Goal: Check status: Check status

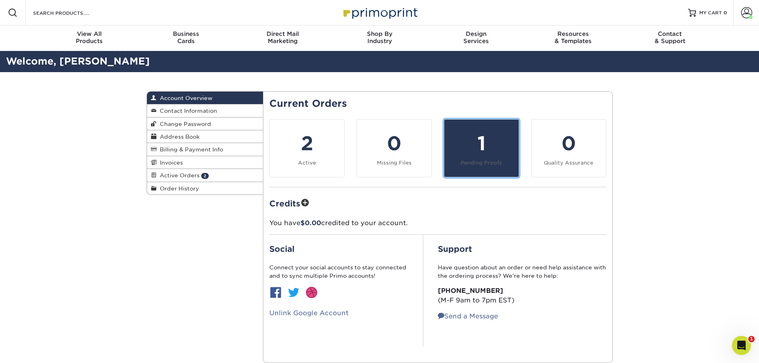
click at [478, 157] on div "1" at bounding box center [481, 143] width 65 height 29
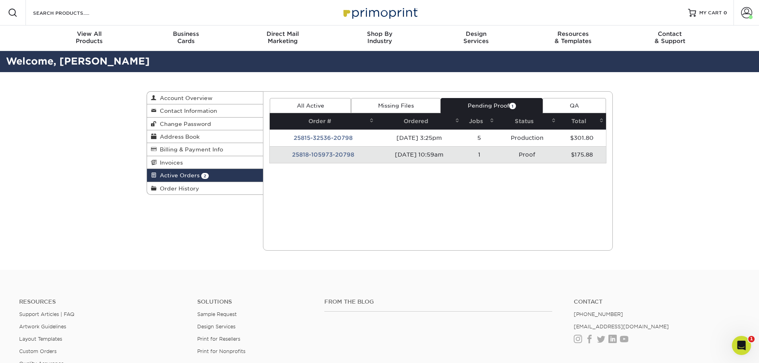
click at [331, 157] on td "25818-105973-20798" at bounding box center [323, 154] width 106 height 17
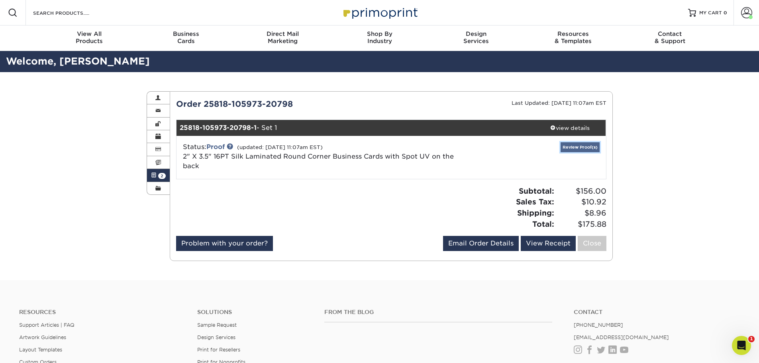
click at [570, 149] on link "Review Proof(s)" at bounding box center [580, 147] width 39 height 10
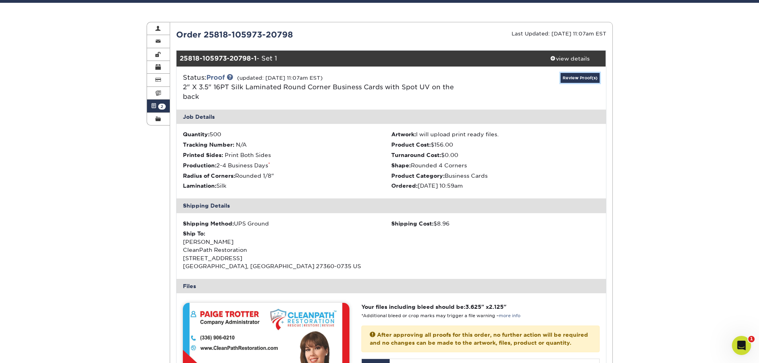
scroll to position [239, 0]
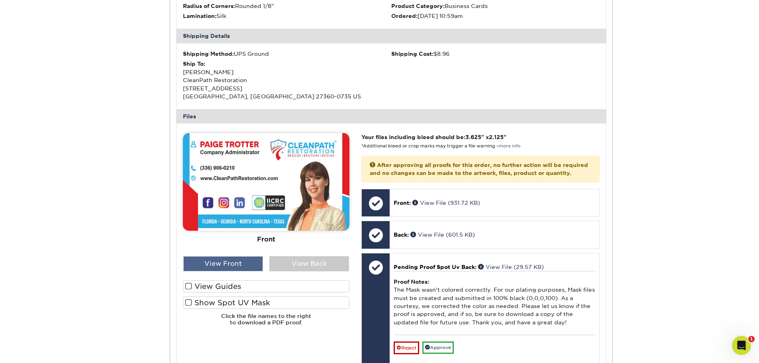
click at [243, 264] on div "View Front" at bounding box center [223, 263] width 80 height 15
click at [205, 287] on label "View Guides" at bounding box center [266, 286] width 167 height 12
click at [0, 0] on input "View Guides" at bounding box center [0, 0] width 0 height 0
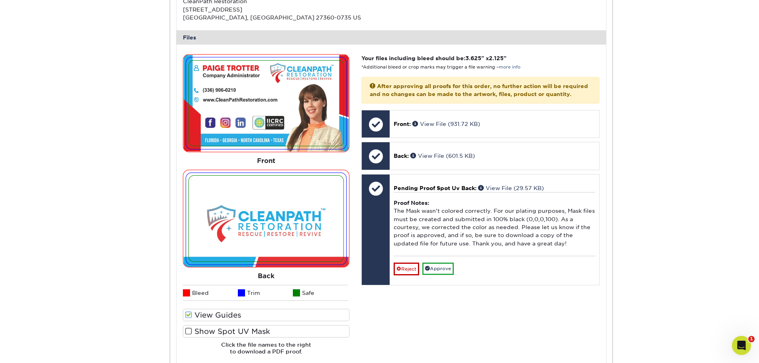
scroll to position [319, 0]
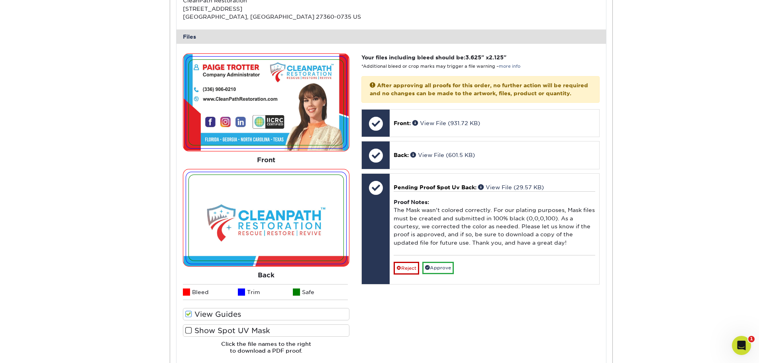
click at [191, 328] on span at bounding box center [188, 331] width 7 height 8
click at [0, 0] on input "Show Spot UV Mask" at bounding box center [0, 0] width 0 height 0
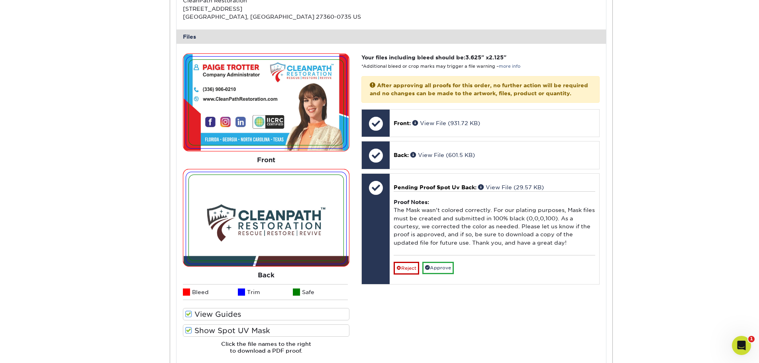
click at [189, 334] on span at bounding box center [188, 331] width 7 height 8
click at [0, 0] on input "Show Spot UV Mask" at bounding box center [0, 0] width 0 height 0
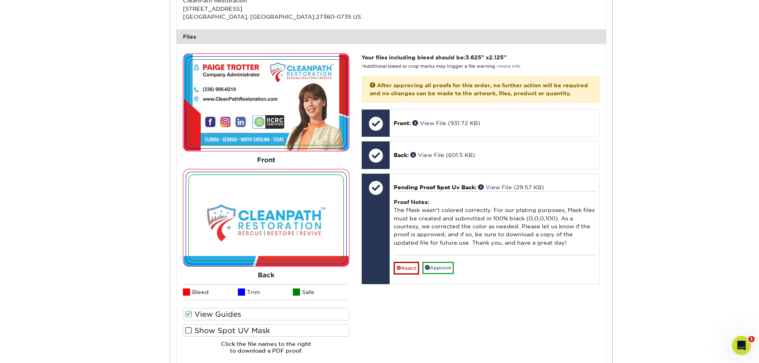
click at [189, 334] on span at bounding box center [188, 331] width 7 height 8
click at [0, 0] on input "Show Spot UV Mask" at bounding box center [0, 0] width 0 height 0
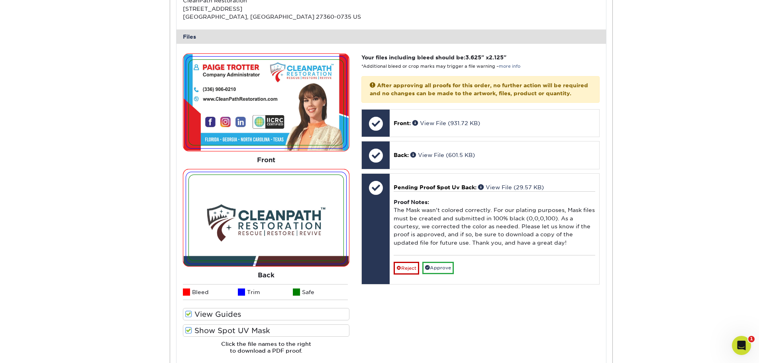
click at [189, 334] on span at bounding box center [188, 331] width 7 height 8
click at [0, 0] on input "Show Spot UV Mask" at bounding box center [0, 0] width 0 height 0
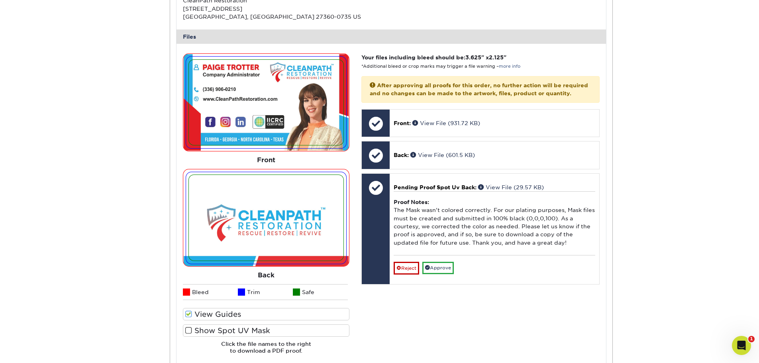
click at [202, 332] on label "Show Spot UV Mask" at bounding box center [266, 330] width 167 height 12
click at [0, 0] on input "Show Spot UV Mask" at bounding box center [0, 0] width 0 height 0
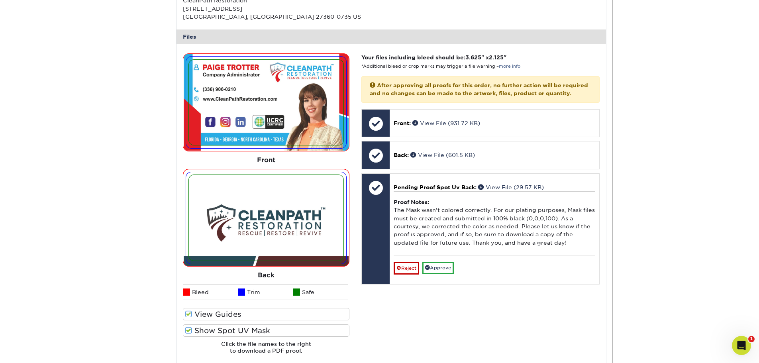
click at [202, 332] on label "Show Spot UV Mask" at bounding box center [266, 330] width 167 height 12
click at [0, 0] on input "Show Spot UV Mask" at bounding box center [0, 0] width 0 height 0
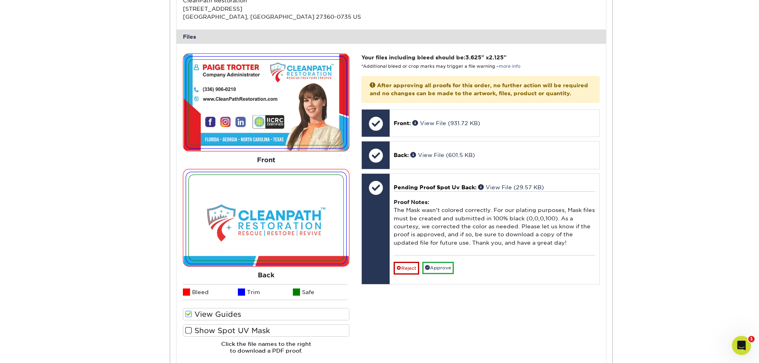
click at [202, 332] on label "Show Spot UV Mask" at bounding box center [266, 330] width 167 height 12
click at [0, 0] on input "Show Spot UV Mask" at bounding box center [0, 0] width 0 height 0
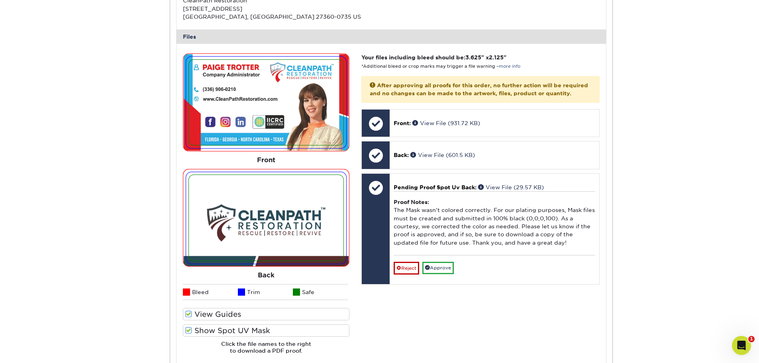
click at [202, 332] on label "Show Spot UV Mask" at bounding box center [266, 330] width 167 height 12
click at [0, 0] on input "Show Spot UV Mask" at bounding box center [0, 0] width 0 height 0
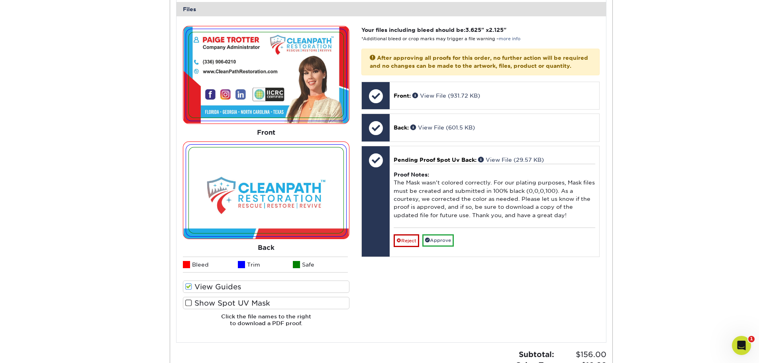
scroll to position [359, 0]
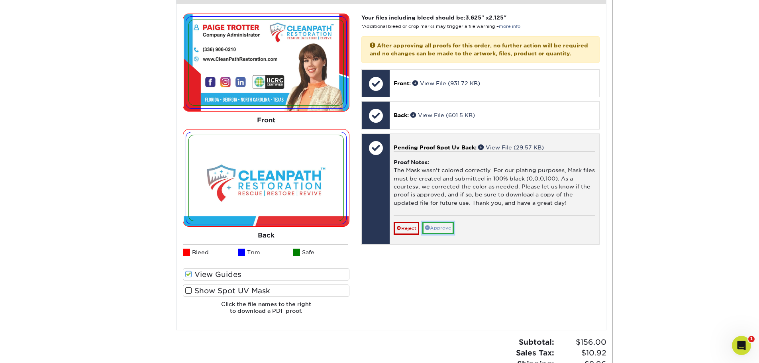
click at [444, 234] on link "Approve" at bounding box center [437, 228] width 31 height 12
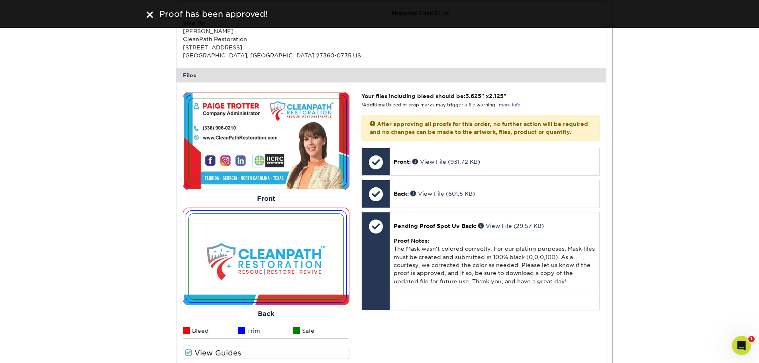
scroll to position [279, 0]
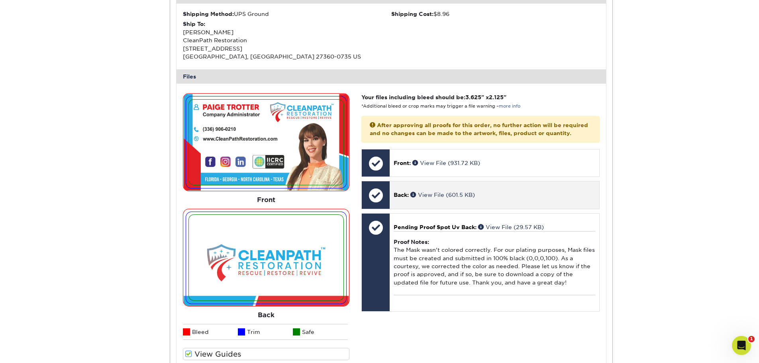
click at [446, 208] on div "Back: View File (601.5 KB)" at bounding box center [494, 194] width 209 height 27
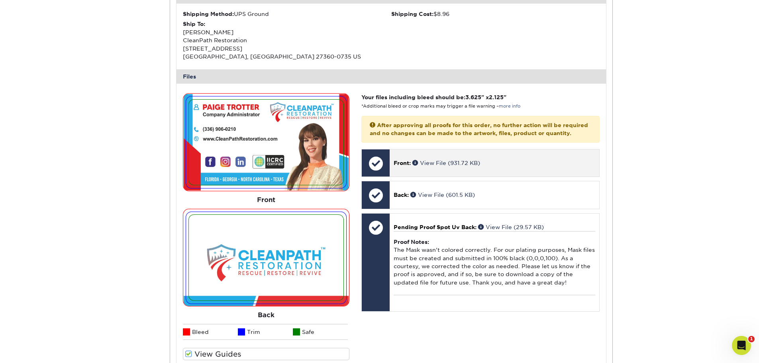
drag, startPoint x: 468, startPoint y: 166, endPoint x: 462, endPoint y: 184, distance: 19.0
click at [468, 166] on div "Front: View File (931.72 KB)" at bounding box center [494, 162] width 209 height 27
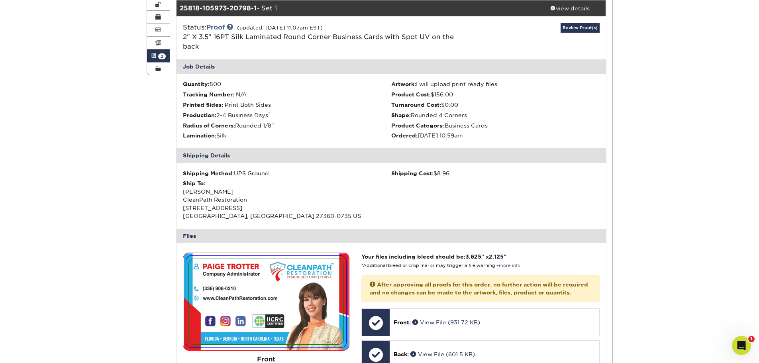
scroll to position [0, 0]
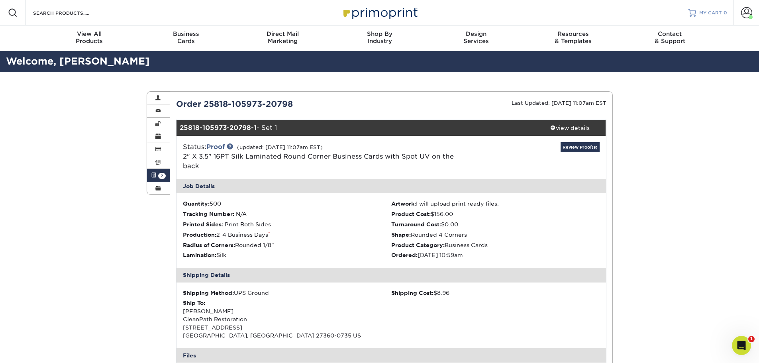
click at [714, 10] on span "MY CART" at bounding box center [710, 13] width 23 height 7
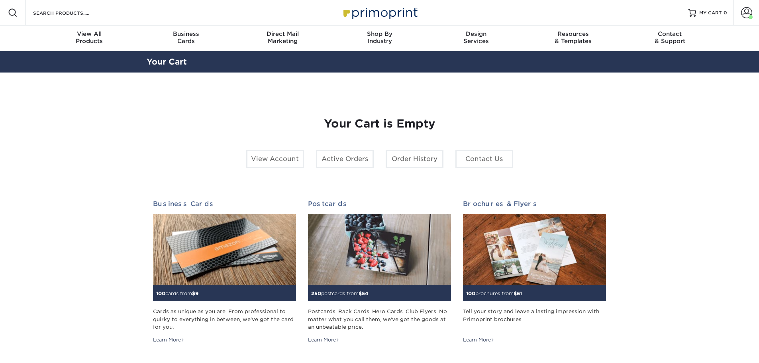
click at [750, 9] on span at bounding box center [746, 12] width 11 height 11
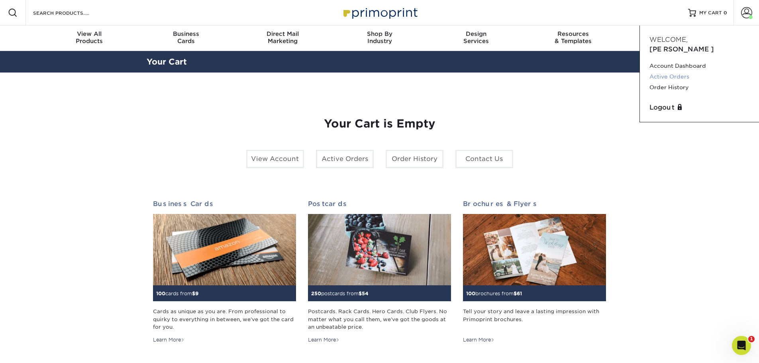
click at [689, 71] on link "Active Orders" at bounding box center [700, 76] width 100 height 11
